Goal: Task Accomplishment & Management: Manage account settings

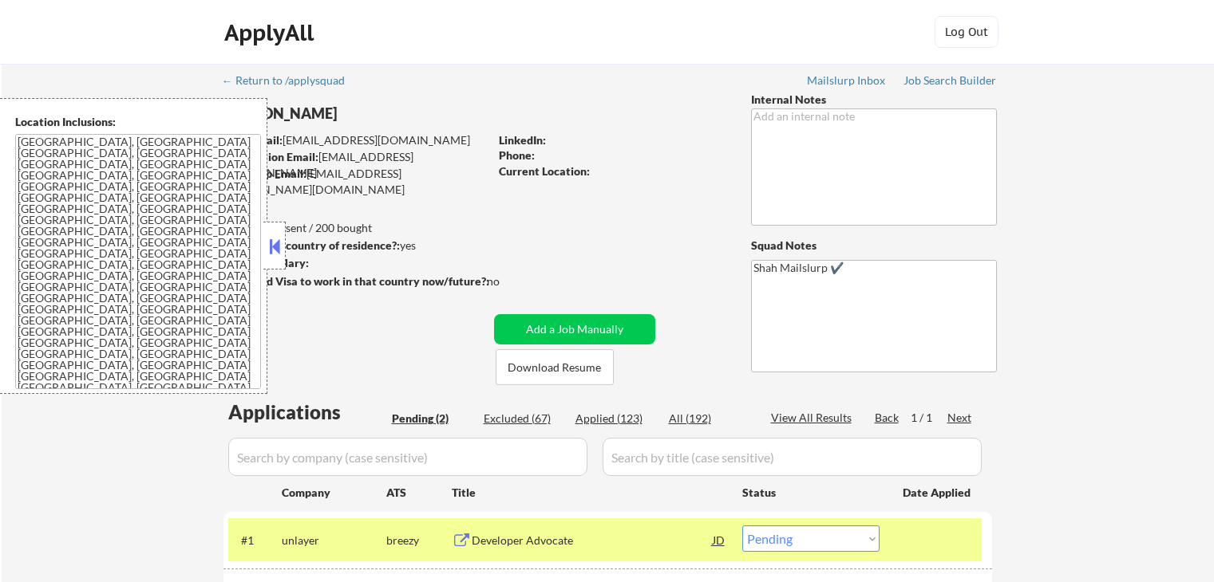
select select ""pending""
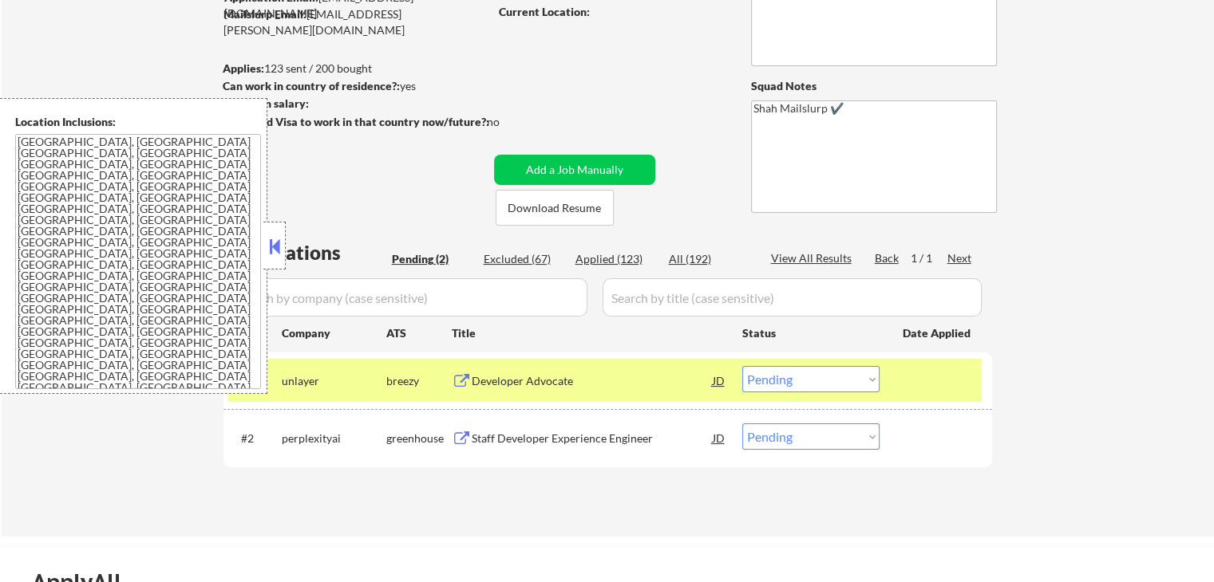
click at [463, 437] on button at bounding box center [462, 439] width 20 height 15
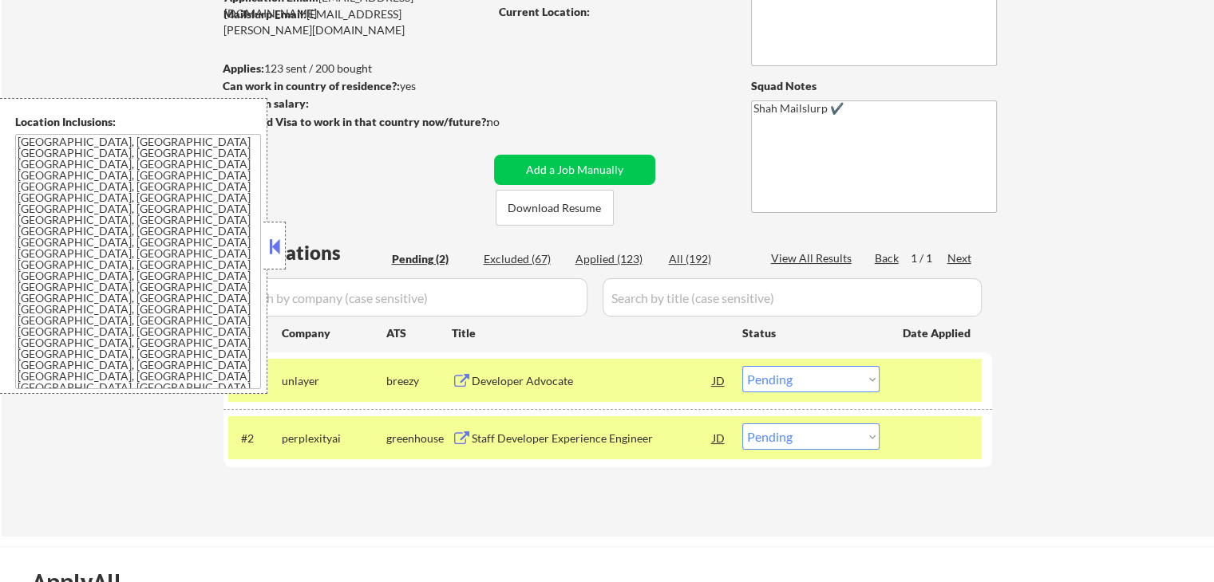
click at [826, 379] on select "Choose an option... Pending Applied Excluded (Questions) Excluded (Expired) Exc…" at bounding box center [810, 379] width 137 height 26
click at [742, 366] on select "Choose an option... Pending Applied Excluded (Questions) Excluded (Expired) Exc…" at bounding box center [810, 379] width 137 height 26
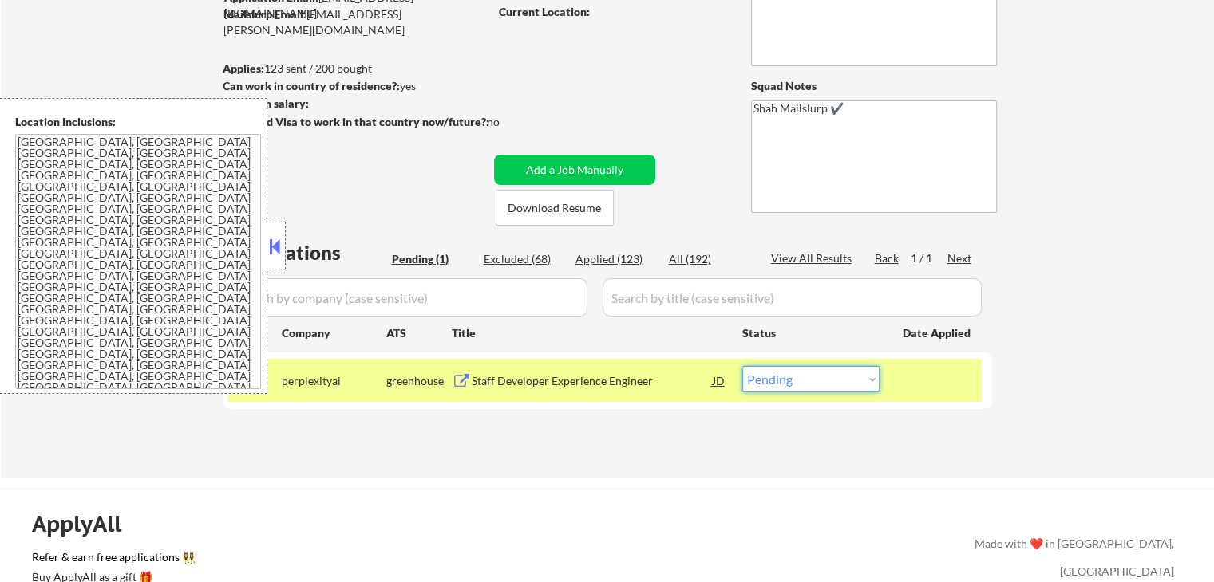
click at [811, 371] on select "Choose an option... Pending Applied Excluded (Questions) Excluded (Expired) Exc…" at bounding box center [810, 379] width 137 height 26
select select ""excluded""
click at [742, 366] on select "Choose an option... Pending Applied Excluded (Questions) Excluded (Expired) Exc…" at bounding box center [810, 379] width 137 height 26
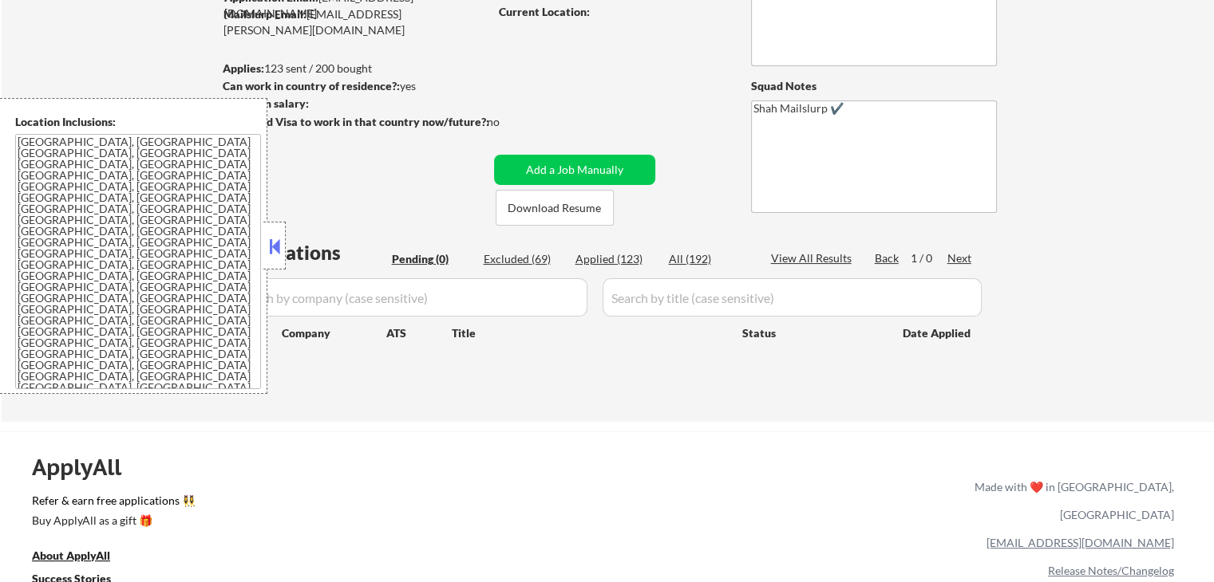
click at [598, 262] on div "Applied (123)" at bounding box center [615, 259] width 80 height 16
select select ""applied""
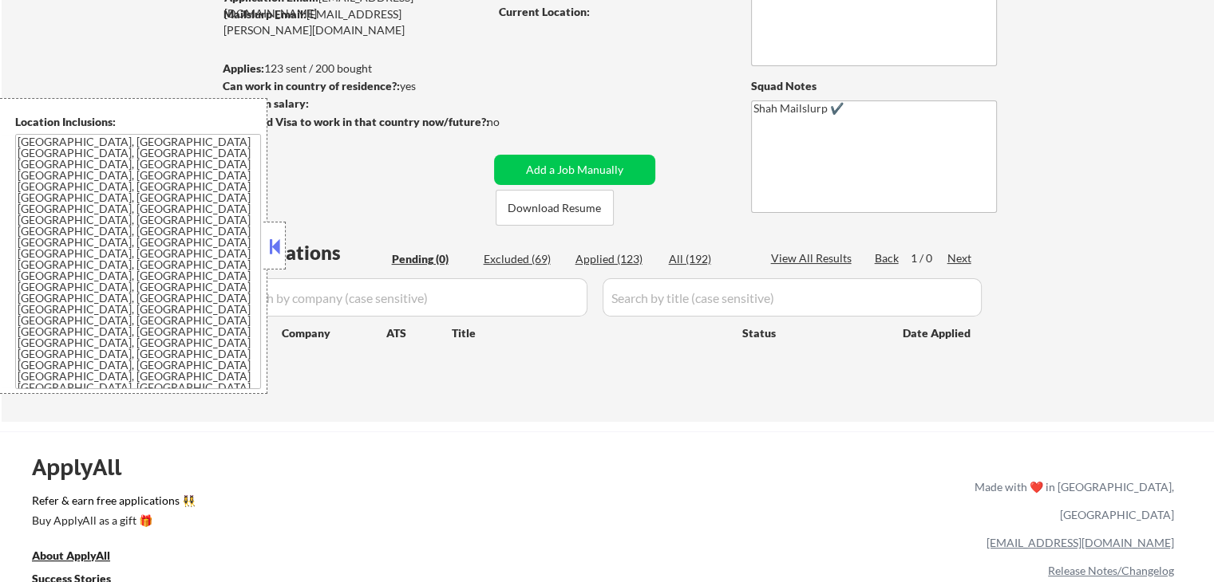
select select ""applied""
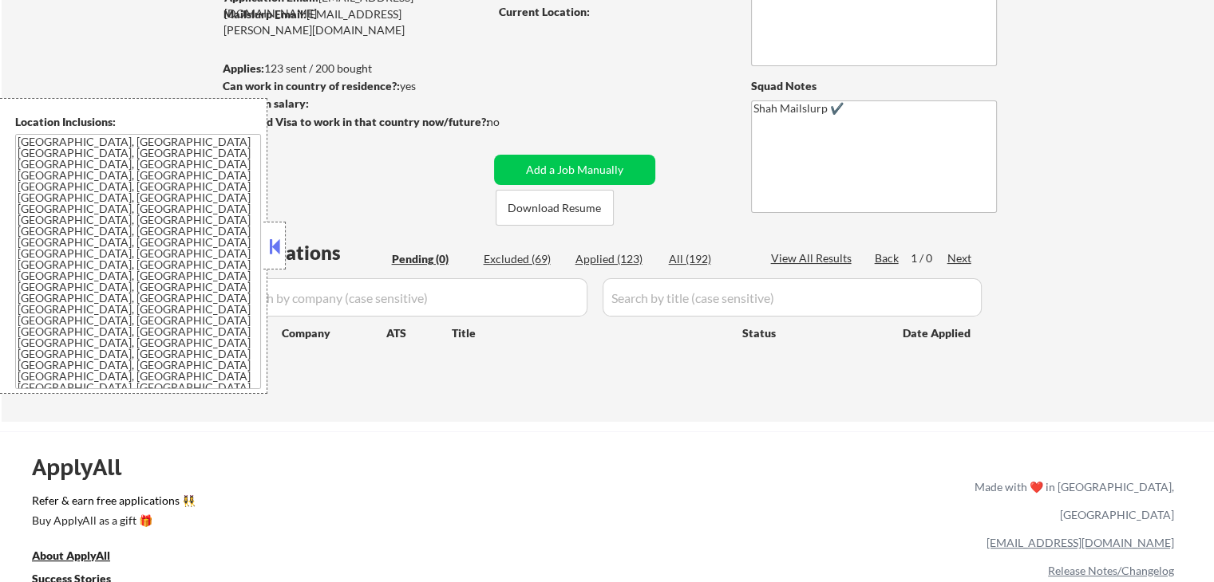
select select ""applied""
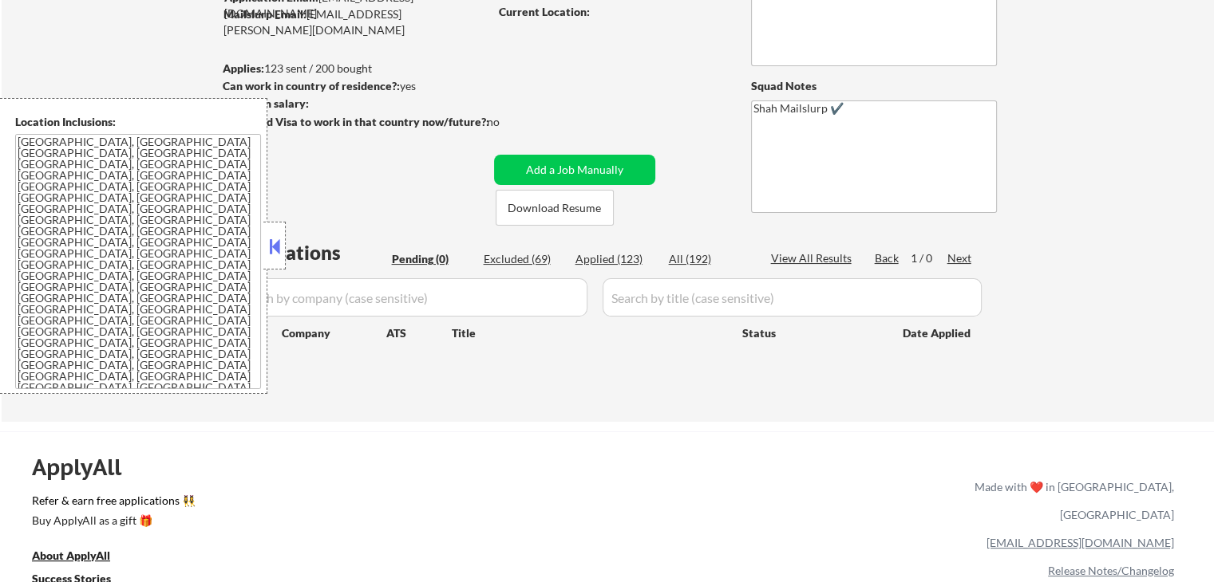
select select ""applied""
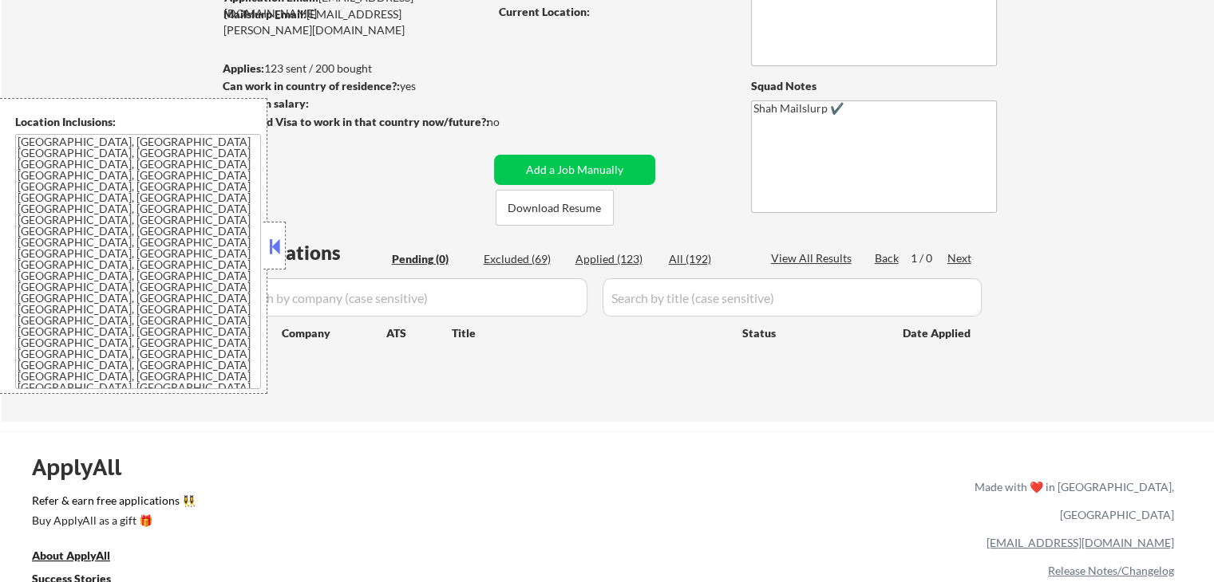
select select ""applied""
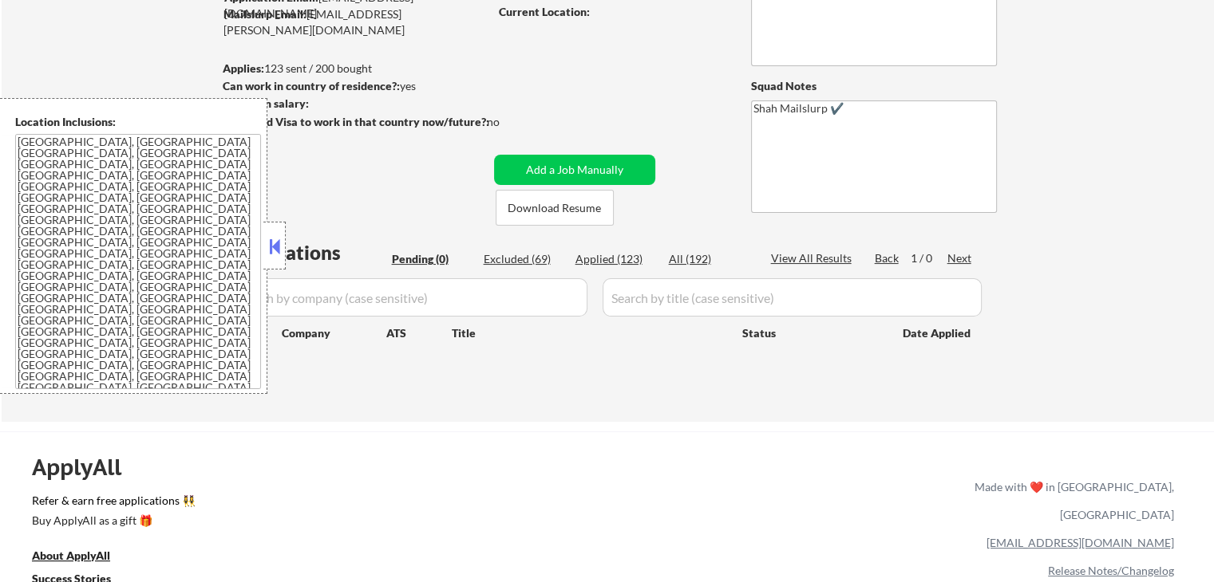
select select ""applied""
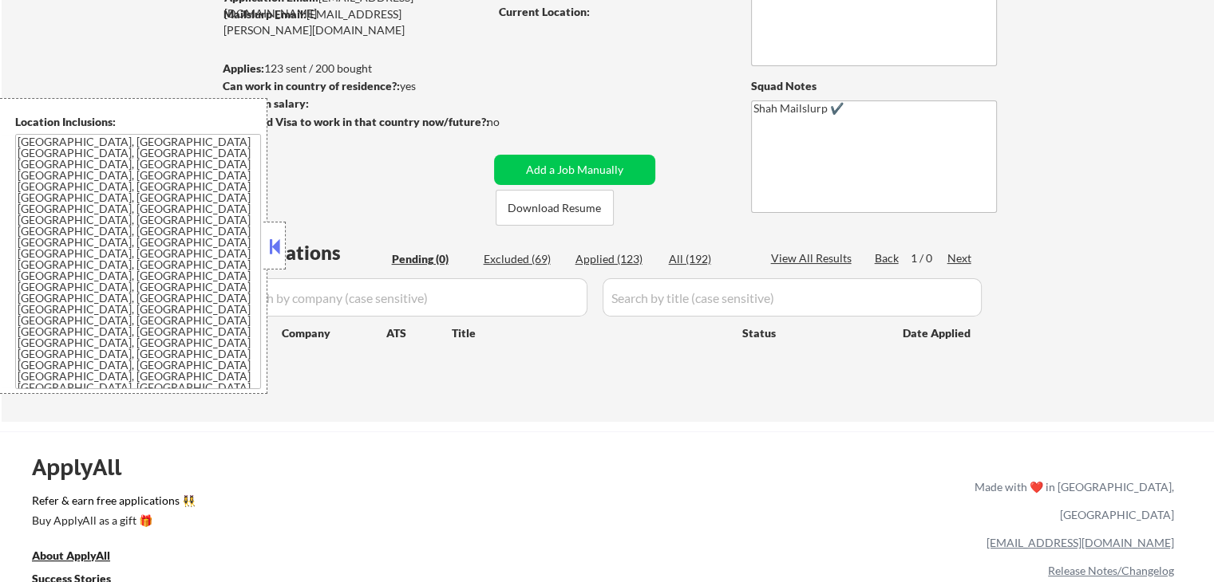
select select ""applied""
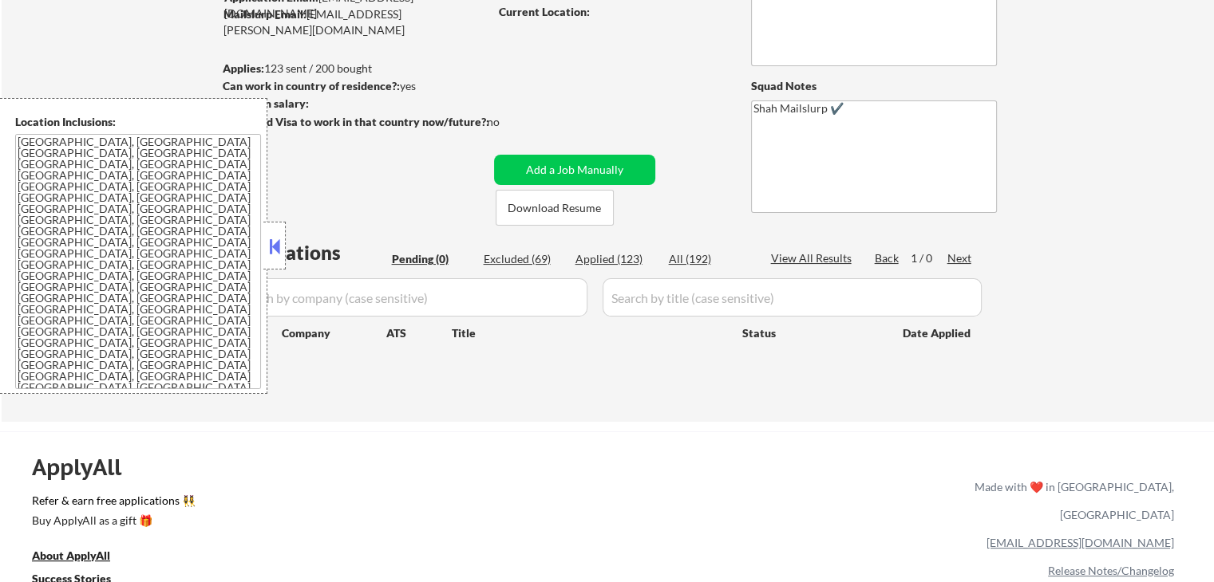
select select ""applied""
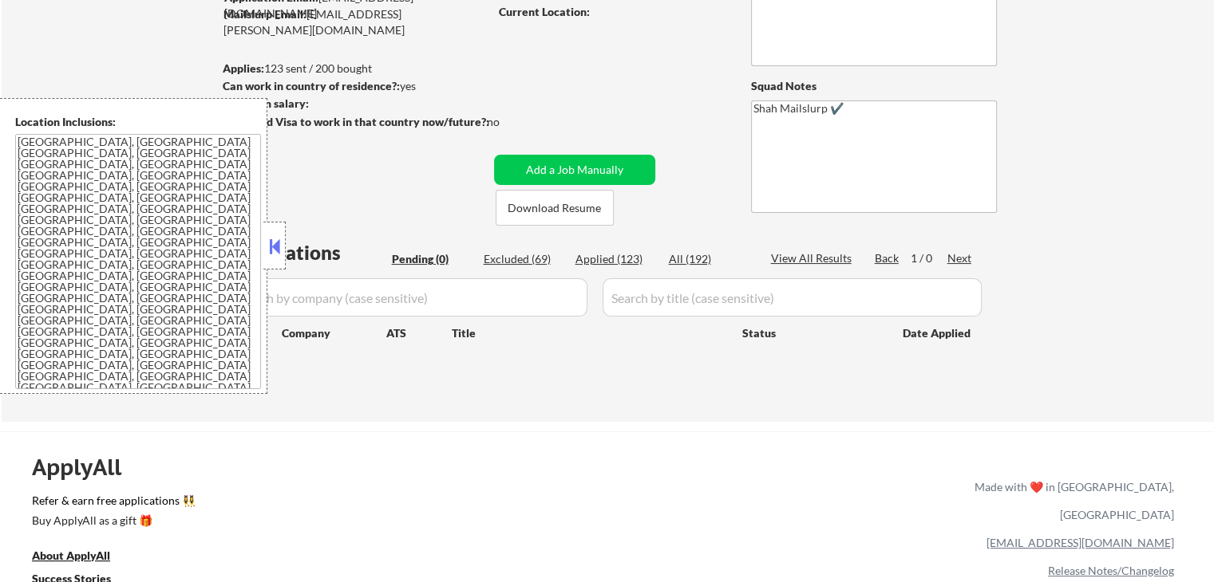
select select ""applied""
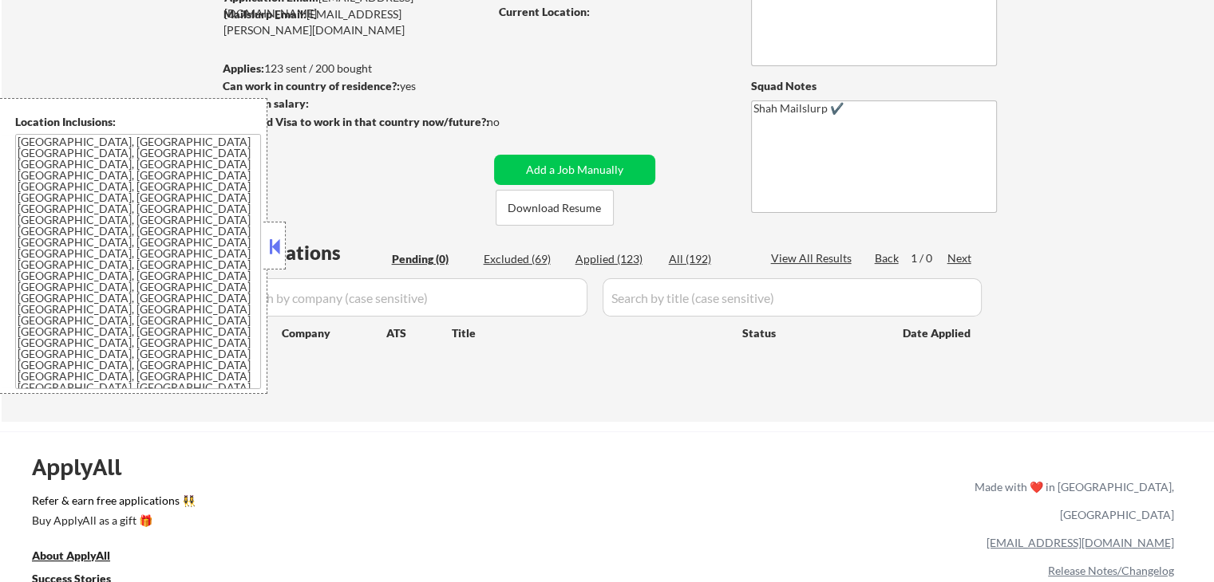
select select ""applied""
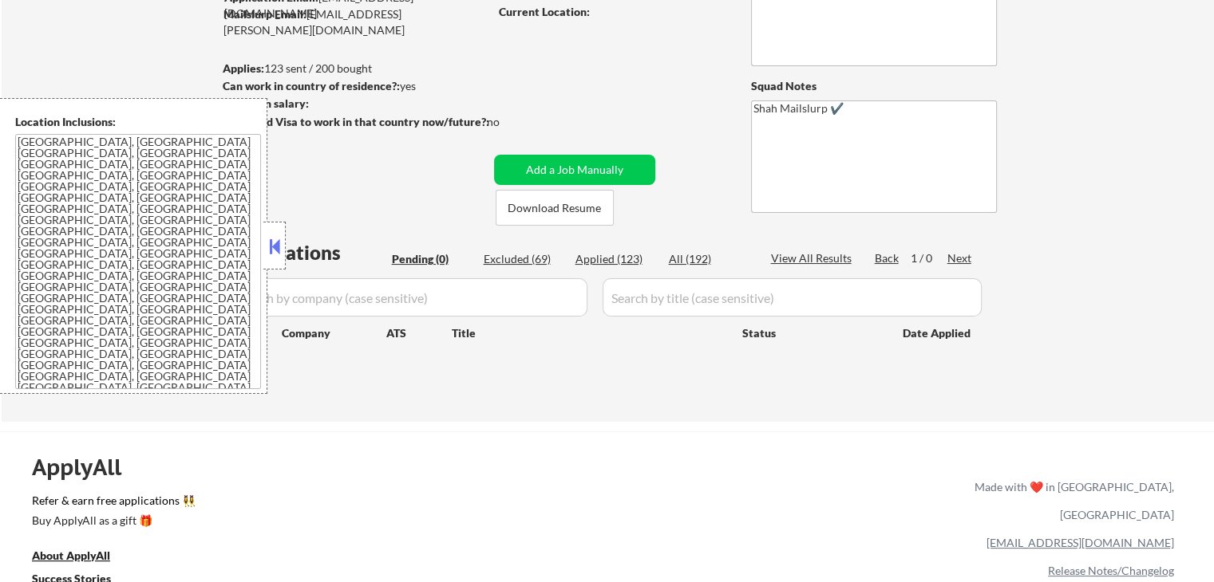
select select ""applied""
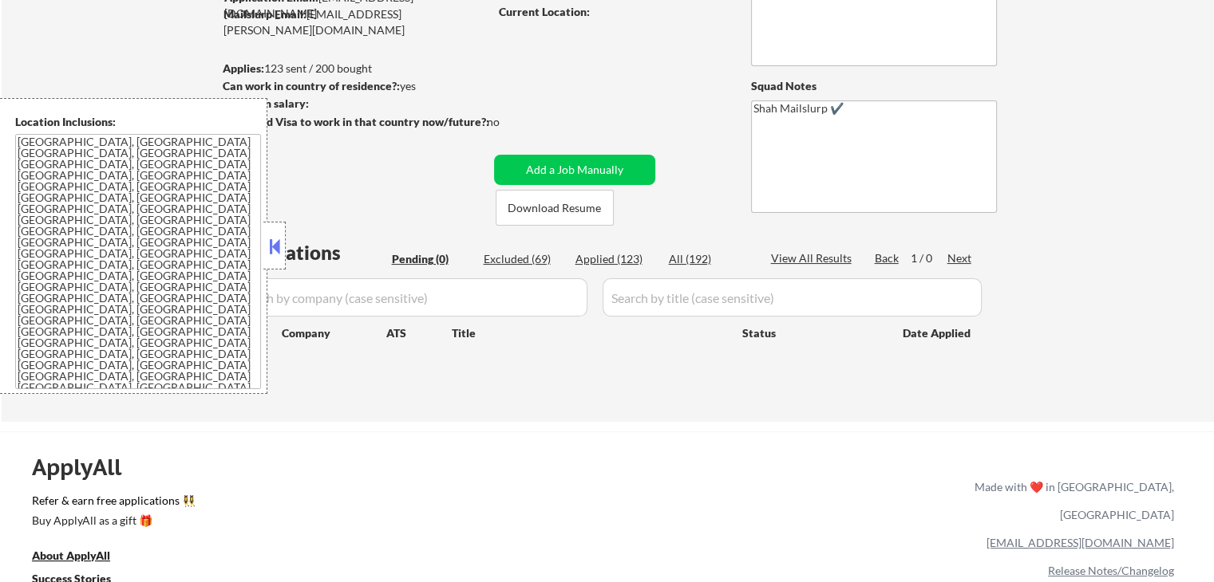
select select ""applied""
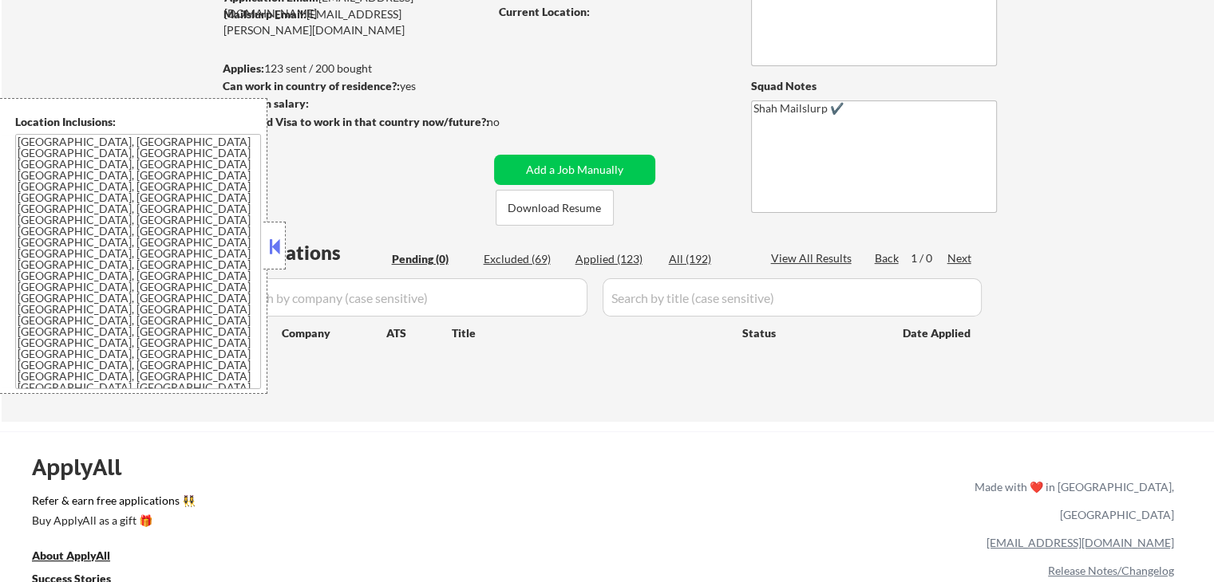
select select ""applied""
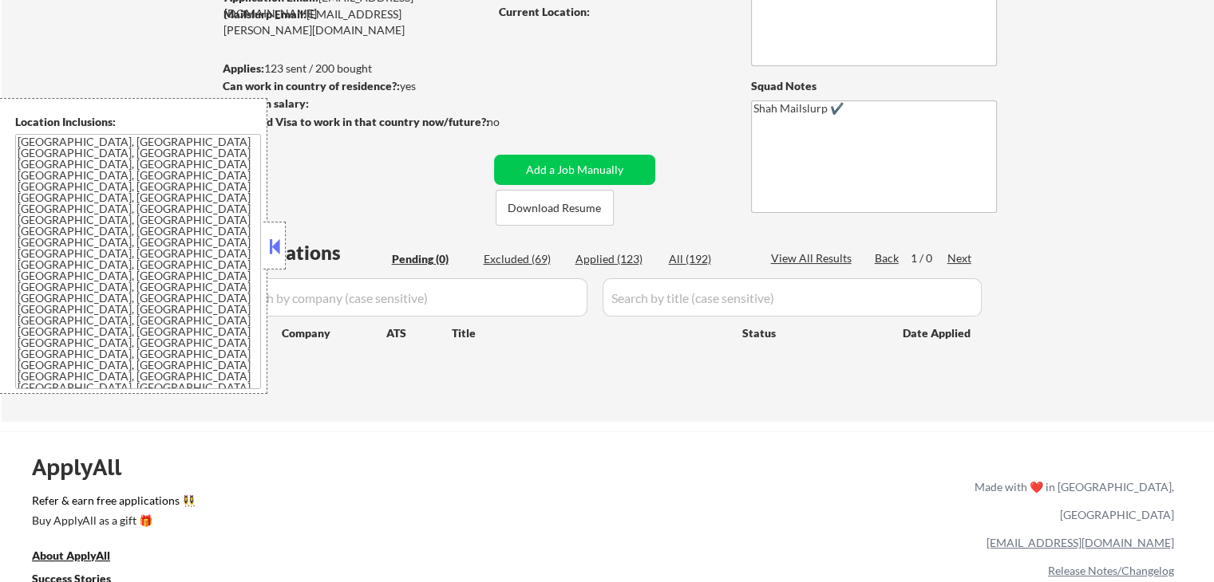
select select ""applied""
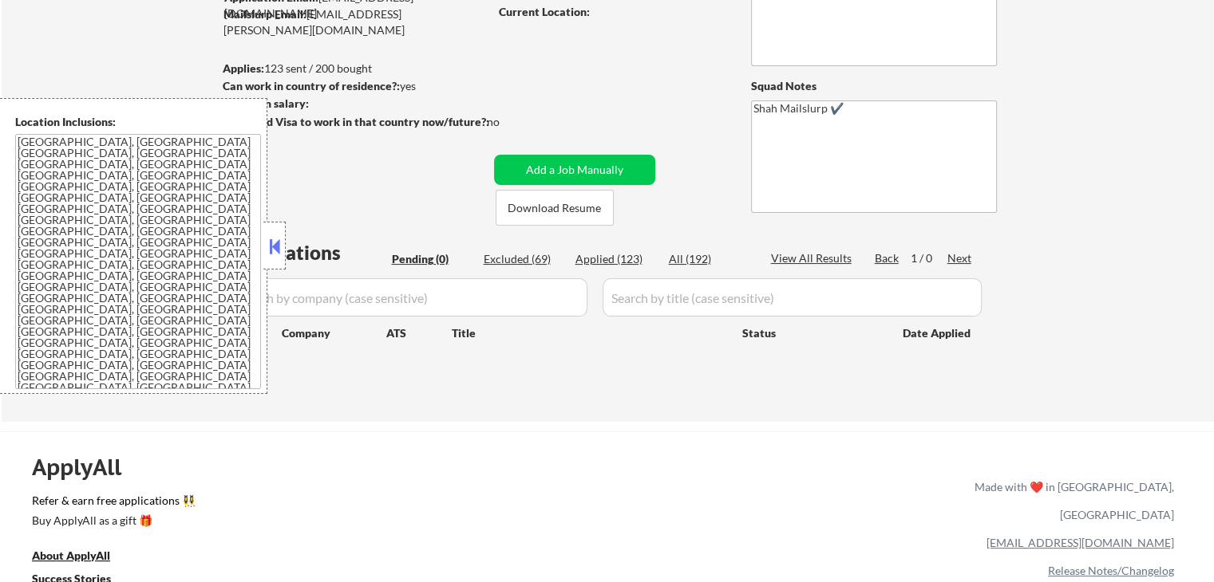
select select ""applied""
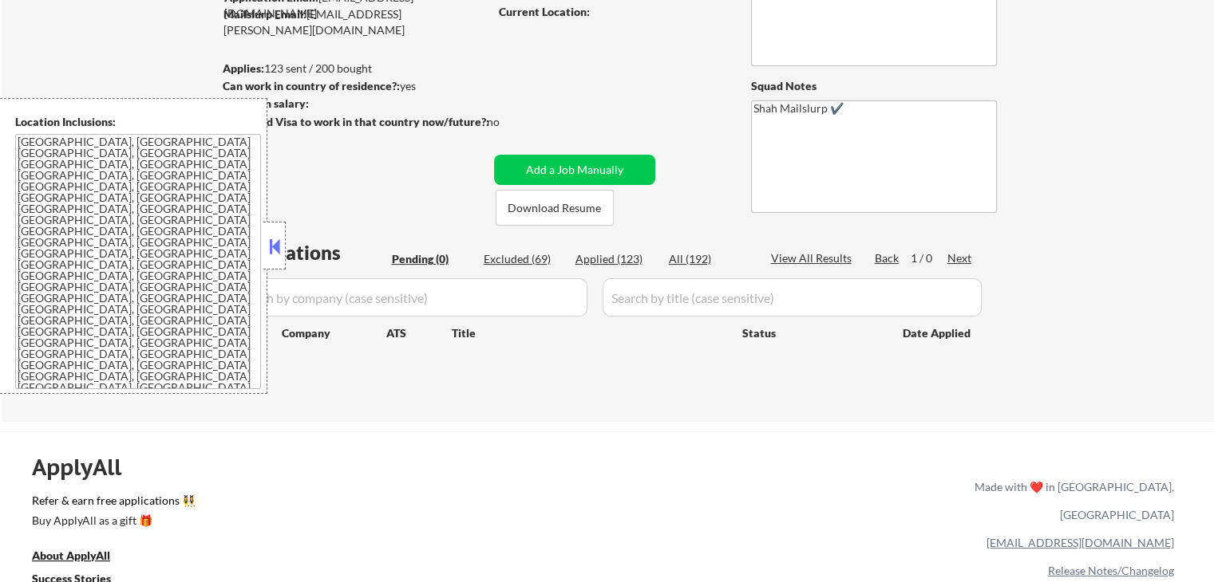
select select ""applied""
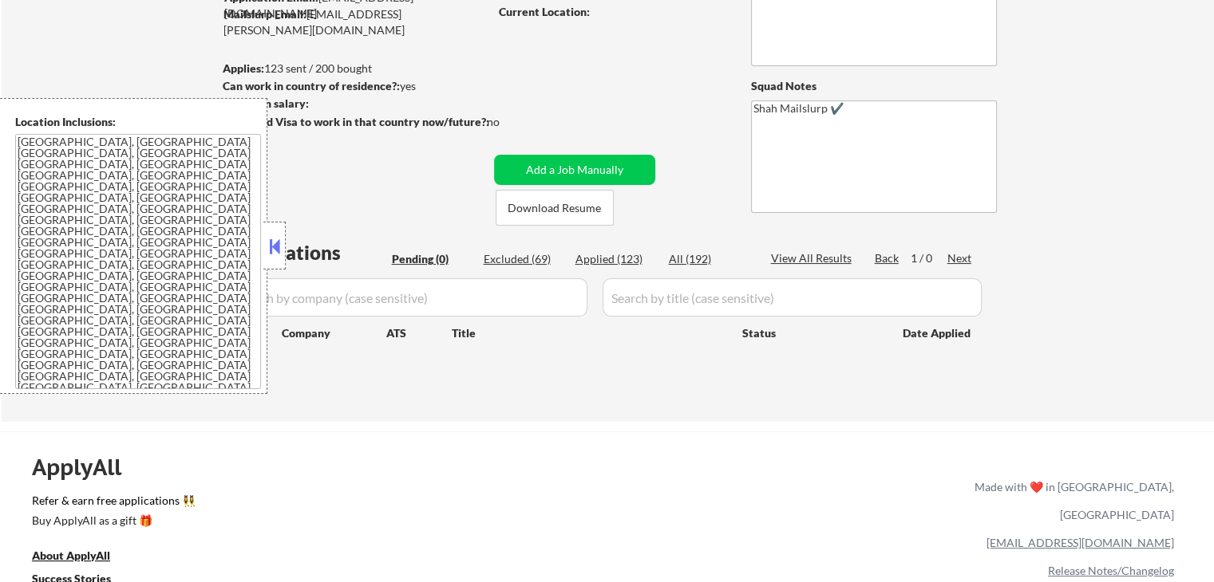
select select ""applied""
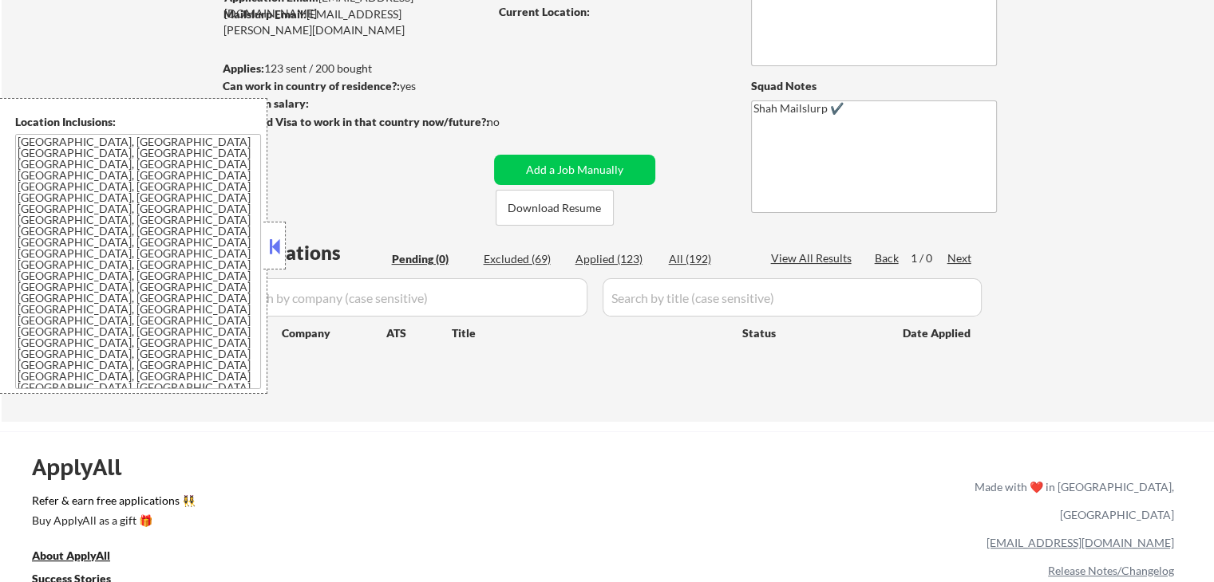
select select ""applied""
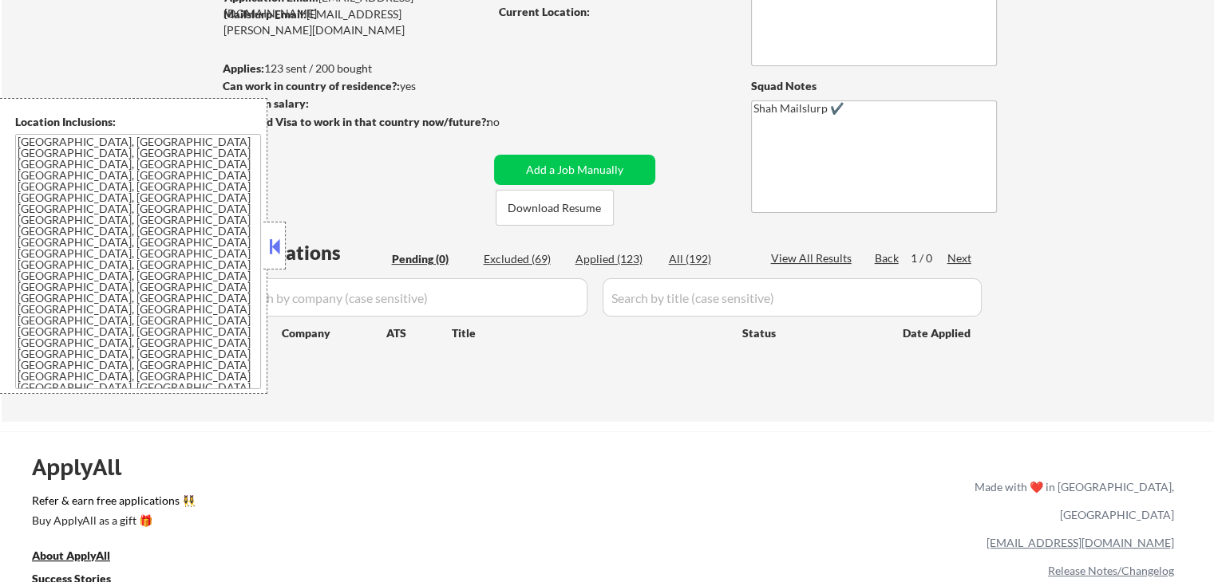
select select ""applied""
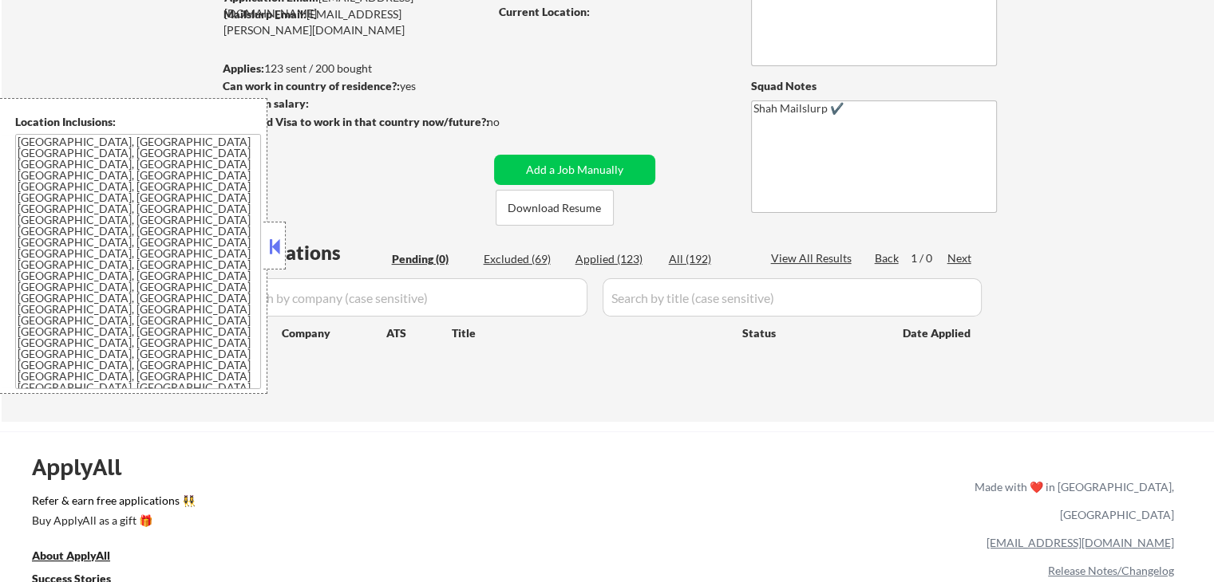
select select ""applied""
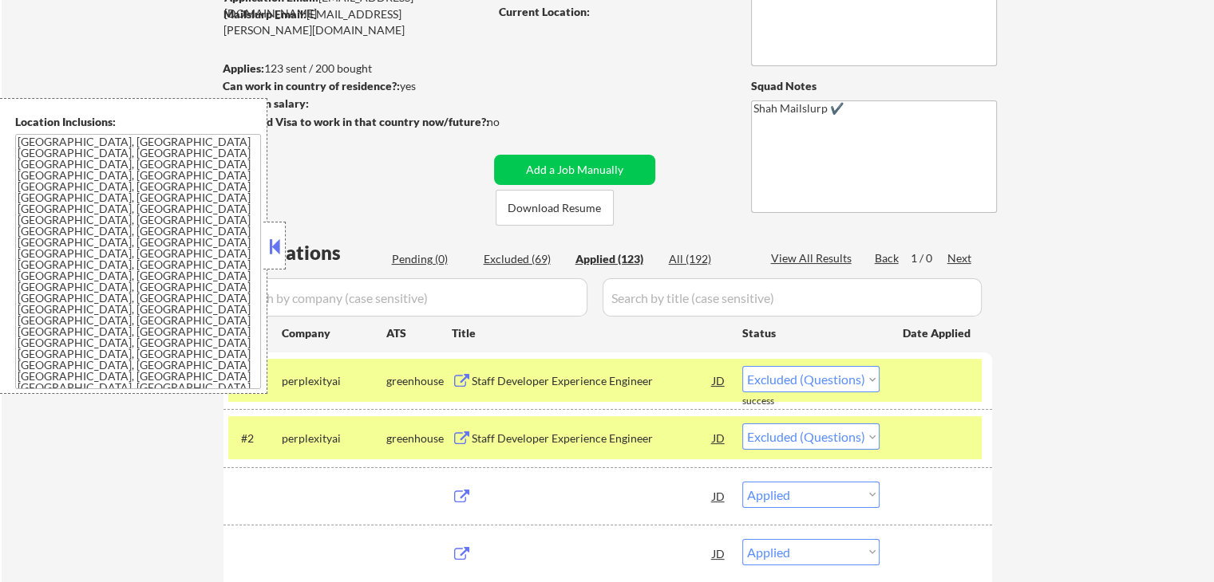
select select ""applied""
